Goal: Task Accomplishment & Management: Manage account settings

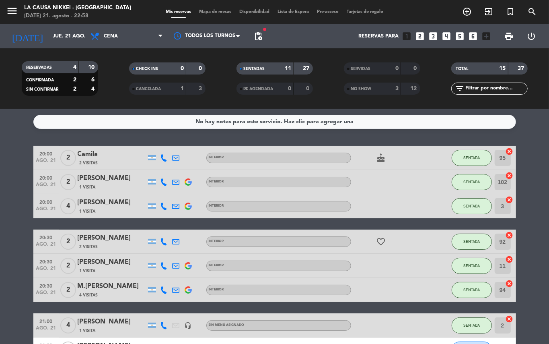
scroll to position [248, 0]
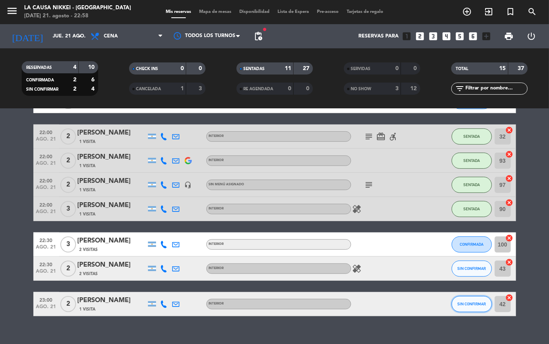
click at [465, 303] on span "SIN CONFIRMAR" at bounding box center [471, 303] width 29 height 4
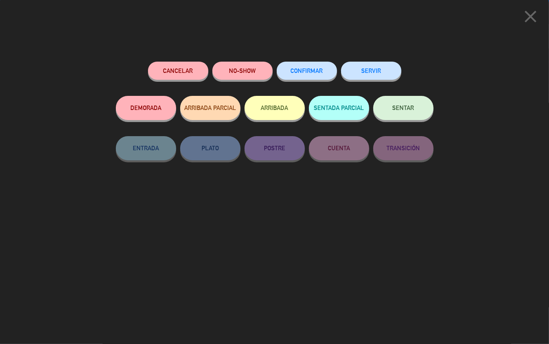
click at [390, 111] on button "SENTAR" at bounding box center [403, 108] width 60 height 24
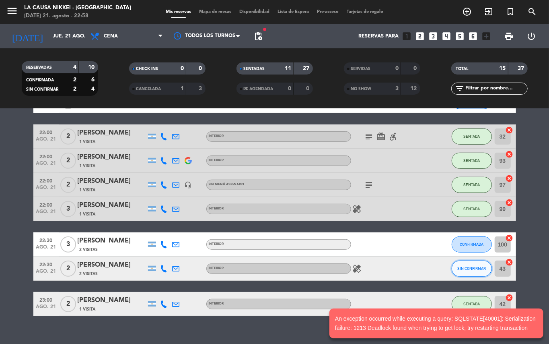
click at [470, 266] on span "SIN CONFIRMAR" at bounding box center [471, 268] width 29 height 4
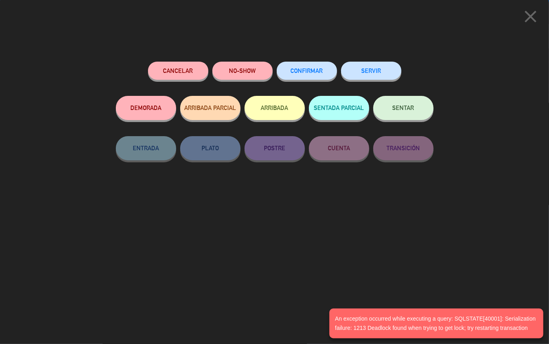
click at [247, 70] on button "NO-SHOW" at bounding box center [242, 71] width 60 height 18
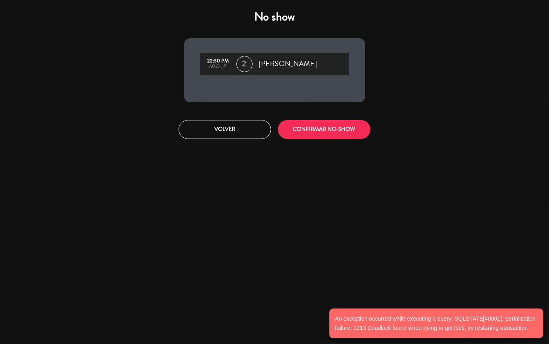
drag, startPoint x: 324, startPoint y: 115, endPoint x: 326, endPoint y: 125, distance: 9.5
click at [325, 121] on div "Volver CONFIRMAR NO-SHOW" at bounding box center [274, 129] width 193 height 30
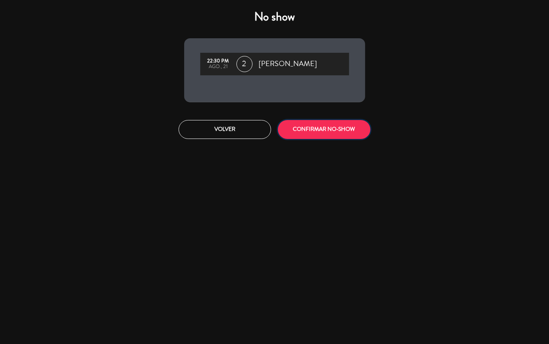
click at [326, 125] on button "CONFIRMAR NO-SHOW" at bounding box center [324, 129] width 93 height 19
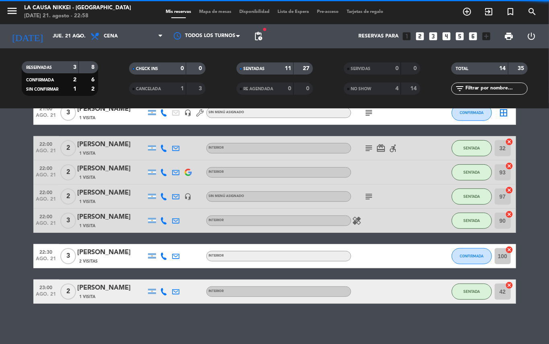
scroll to position [236, 0]
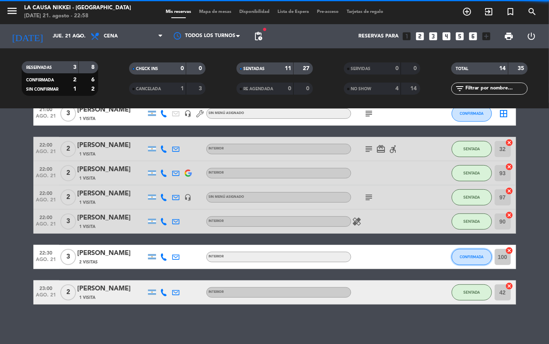
click at [474, 252] on button "CONFIRMADA" at bounding box center [472, 257] width 40 height 16
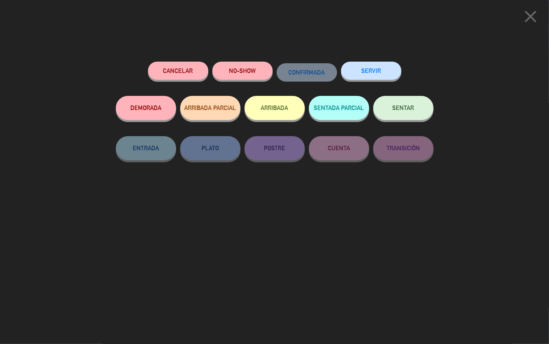
click at [405, 105] on span "SENTAR" at bounding box center [404, 107] width 22 height 7
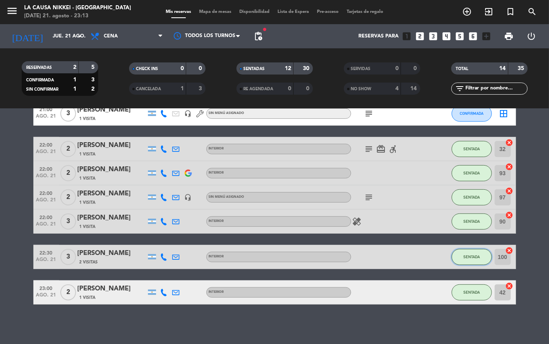
click at [468, 255] on span "SENTADA" at bounding box center [471, 256] width 16 height 4
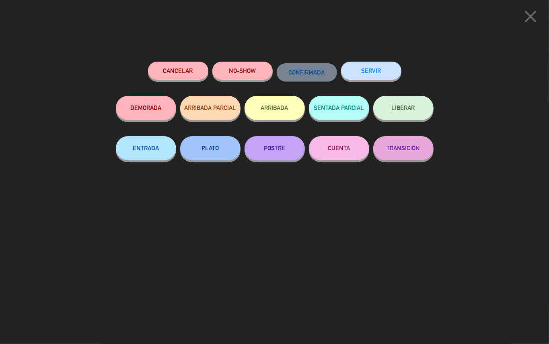
click at [245, 70] on button "NO-SHOW" at bounding box center [242, 71] width 60 height 18
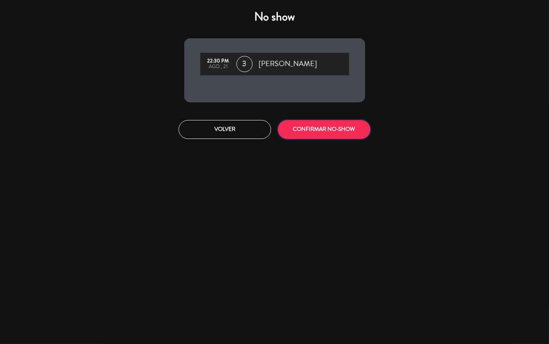
click at [309, 132] on button "CONFIRMAR NO-SHOW" at bounding box center [324, 129] width 93 height 19
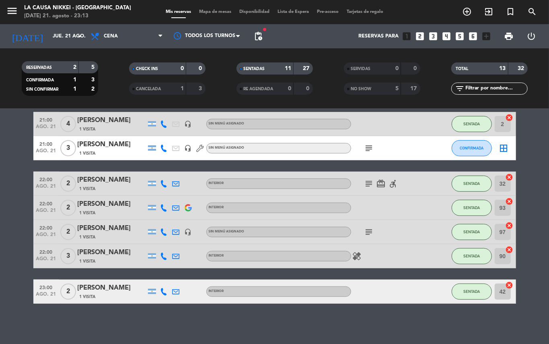
scroll to position [200, 0]
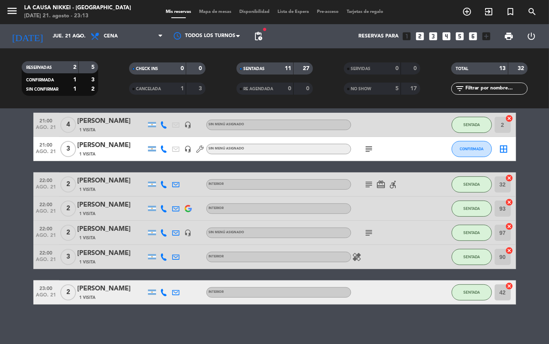
click at [0, 219] on bookings-row "20:00 [DATE] 2 [PERSON_NAME] 2 Visitas INTERIOR cake SENTADA 95 cancel 20:00 [D…" at bounding box center [274, 124] width 549 height 359
